Goal: Task Accomplishment & Management: Complete application form

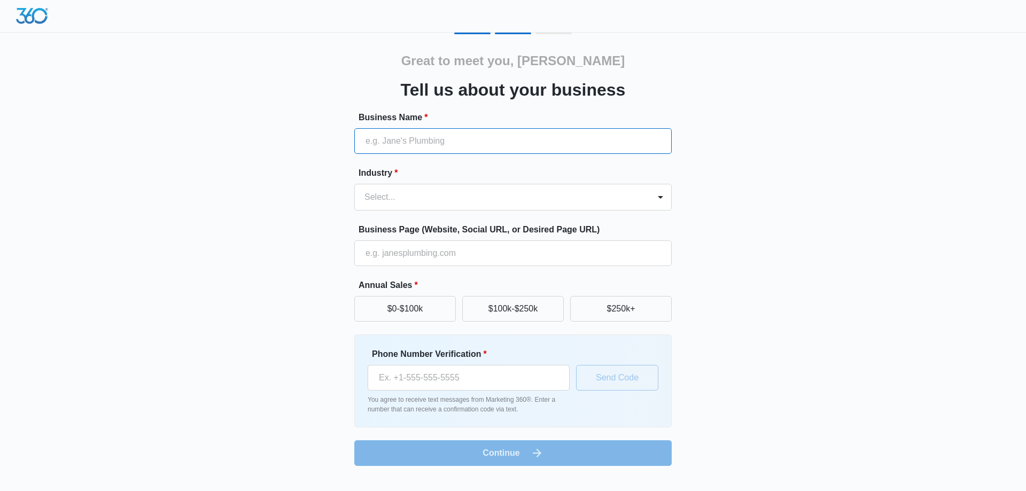
click at [515, 145] on input "Business Name *" at bounding box center [512, 141] width 317 height 26
type input "Wellness Bound Mental Health, LLC"
click at [495, 197] on div at bounding box center [499, 197] width 271 height 15
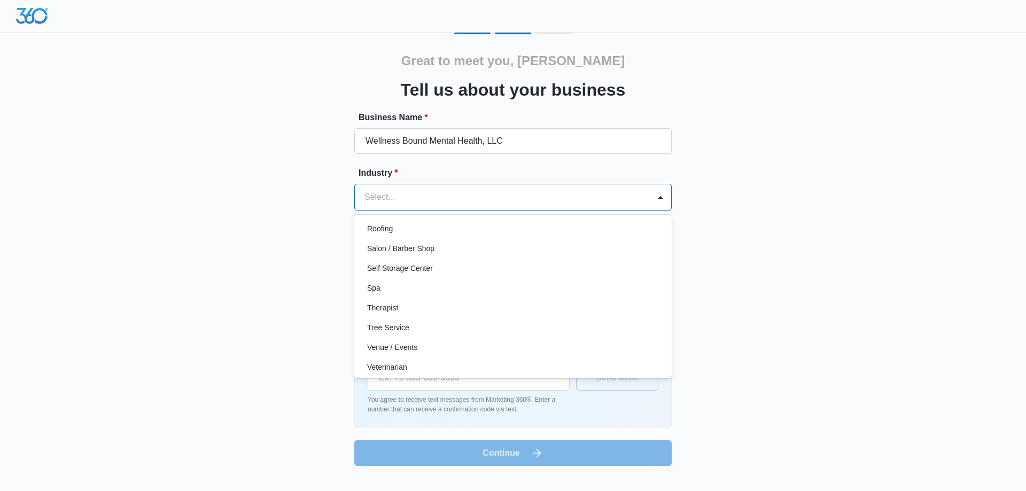
scroll to position [827, 0]
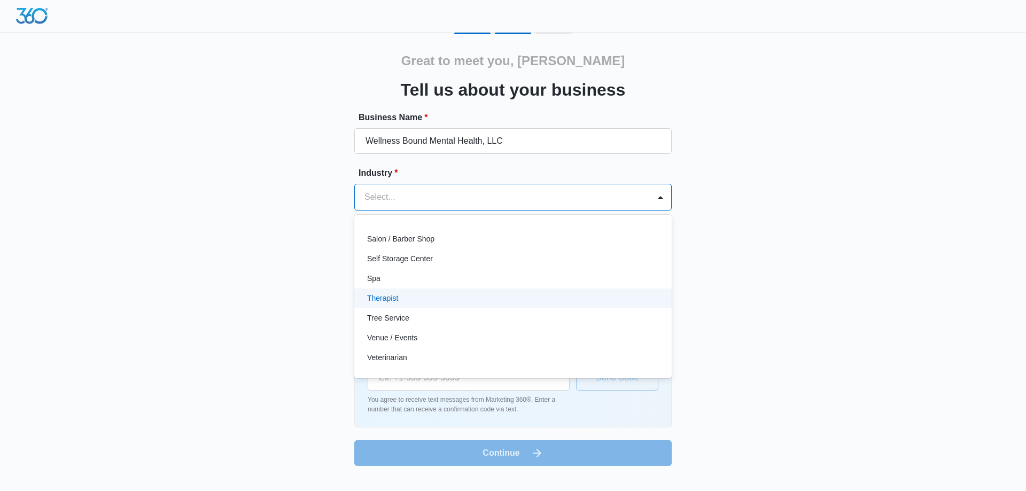
click at [531, 297] on div "Therapist" at bounding box center [512, 298] width 290 height 11
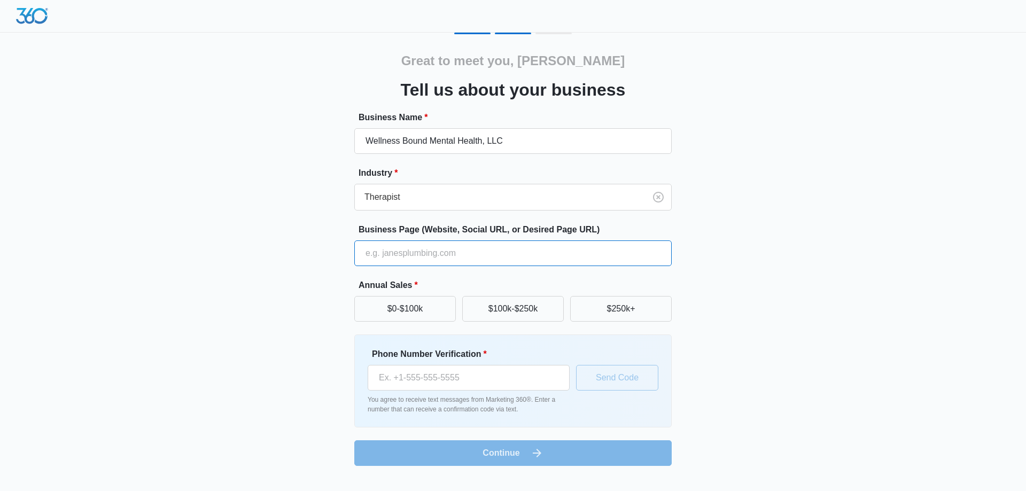
click at [456, 255] on input "Business Page (Website, Social URL, or Desired Page URL)" at bounding box center [512, 253] width 317 height 26
paste input "https://www.wellnessboundmentalhealth.com/"
type input "https://www.wellnessboundmentalhealth.com/"
click at [480, 308] on button "$100k-$250k" at bounding box center [513, 309] width 102 height 26
click at [415, 379] on input "Phone Number Verification *" at bounding box center [469, 378] width 202 height 26
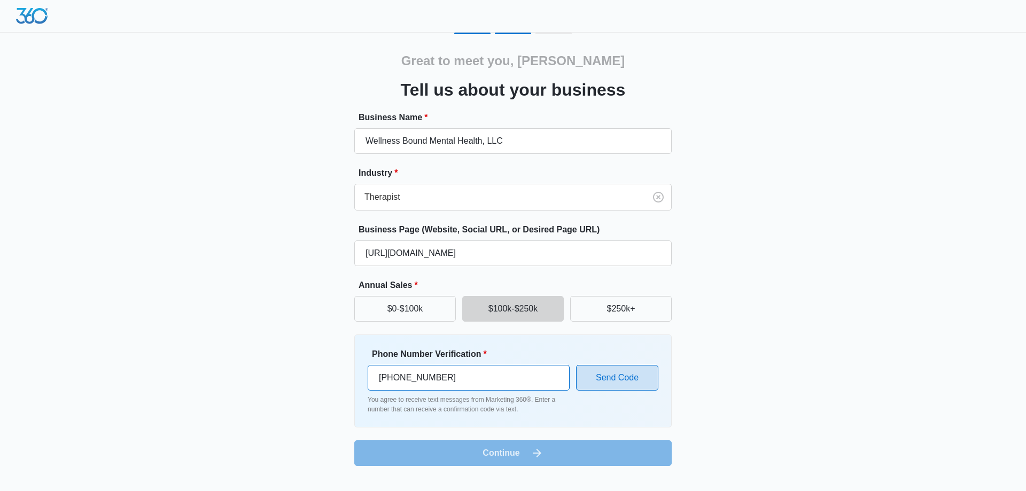
type input "(541) 646-8724"
click at [631, 382] on button "Send Code" at bounding box center [617, 378] width 82 height 26
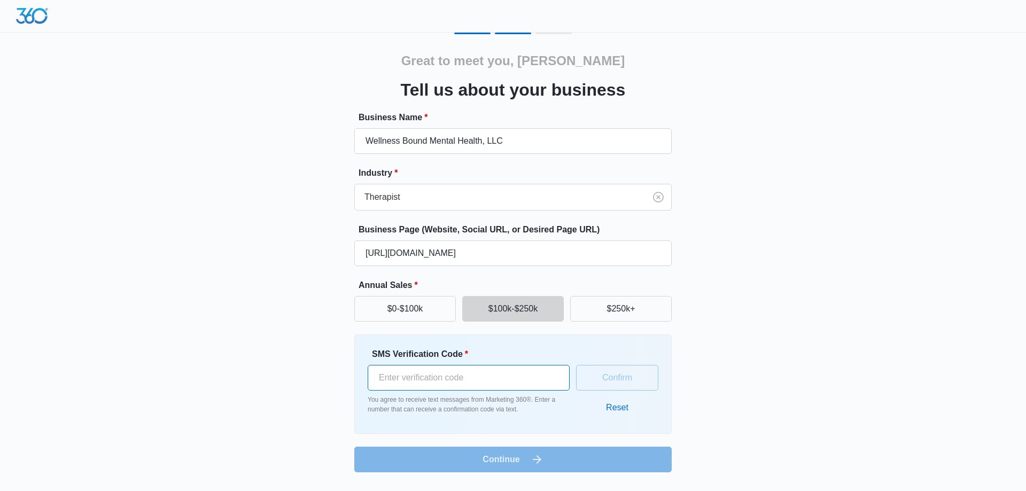
click at [478, 376] on input "SMS Verification Code *" at bounding box center [469, 378] width 202 height 26
type input "710584"
click at [503, 474] on div "Great to meet you, Melissa Tell us about your business Business Name * Wellness…" at bounding box center [512, 259] width 641 height 453
click at [611, 377] on button "Confirm" at bounding box center [617, 378] width 82 height 26
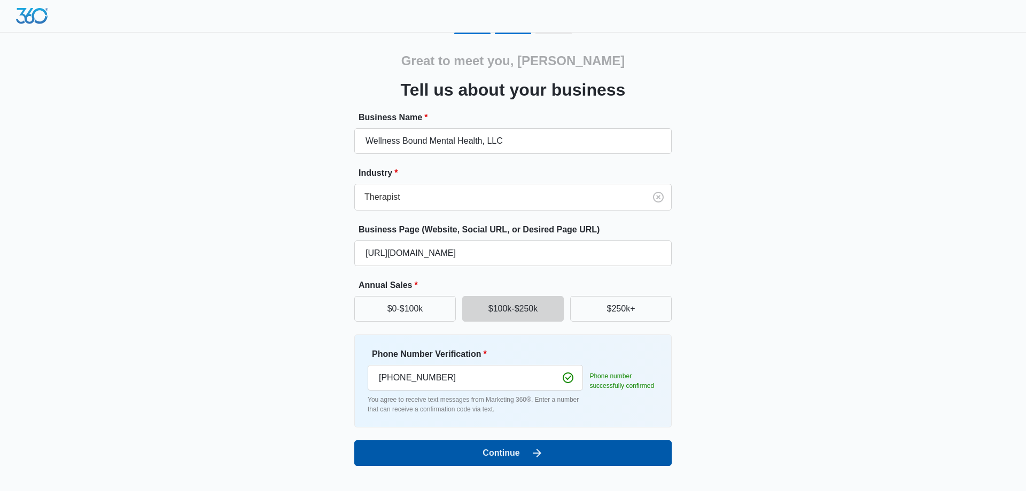
click at [581, 448] on button "Continue" at bounding box center [512, 453] width 317 height 26
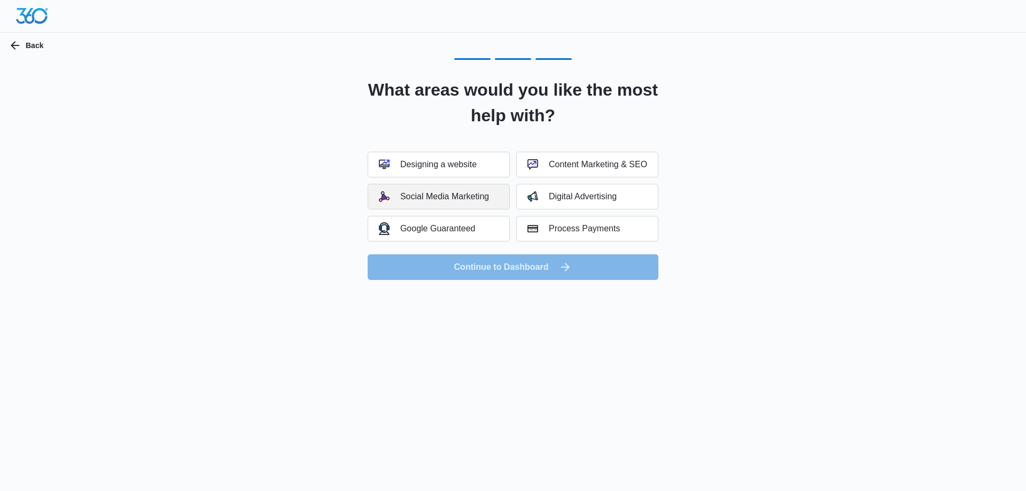
click at [480, 198] on div "Social Media Marketing" at bounding box center [434, 196] width 110 height 11
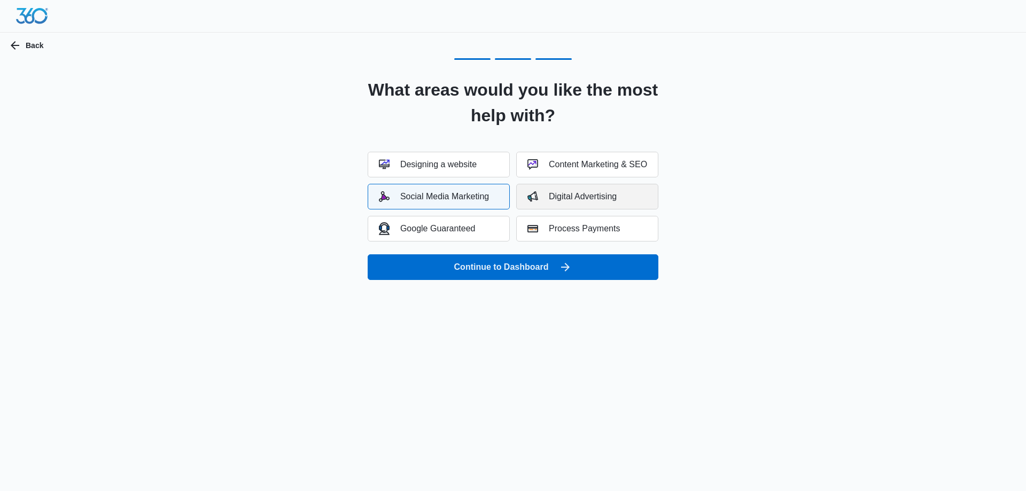
click at [606, 196] on div "Digital Advertising" at bounding box center [571, 196] width 89 height 11
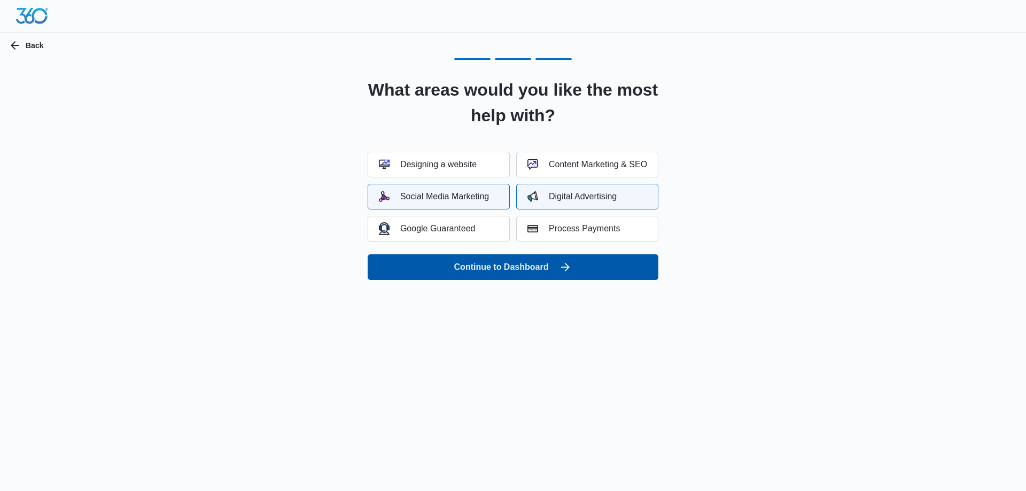
click at [606, 268] on button "Continue to Dashboard" at bounding box center [513, 267] width 291 height 26
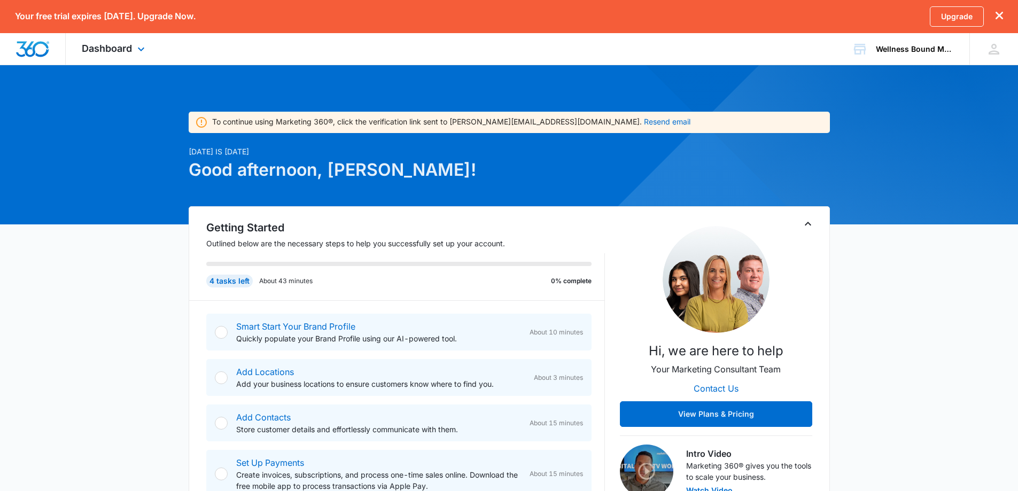
click at [100, 38] on div "Dashboard Apps Reputation Websites Forms CRM Email Shop Payments POS Ads Intell…" at bounding box center [115, 49] width 98 height 32
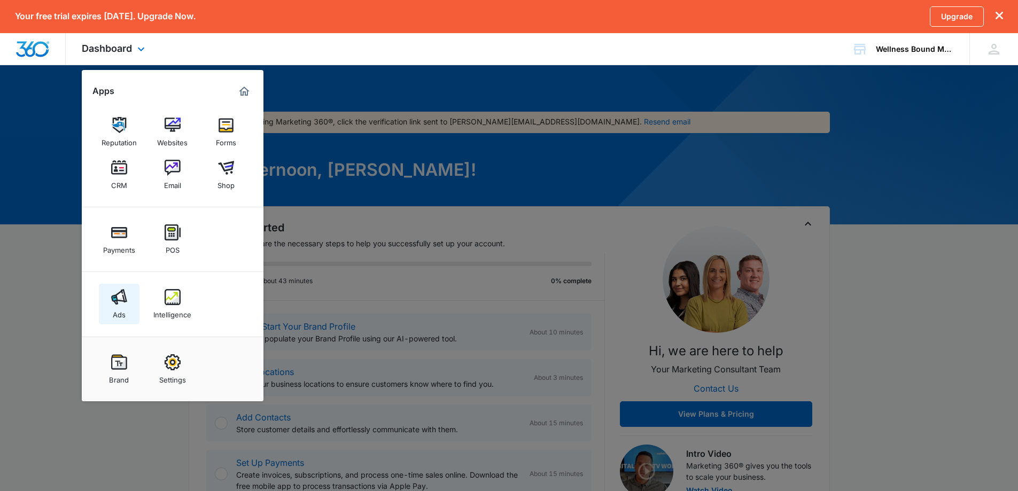
click at [119, 293] on img at bounding box center [119, 297] width 16 height 16
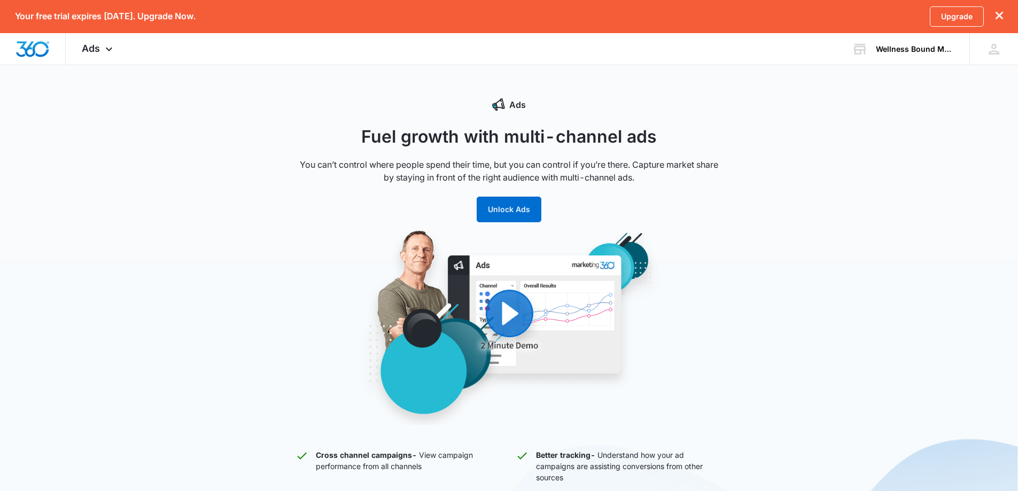
click at [756, 261] on div "Ads Fuel growth with multi-channel ads You can’t control where people spend the…" at bounding box center [509, 414] width 1018 height 633
